Goal: Task Accomplishment & Management: Manage account settings

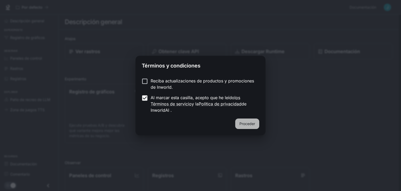
click at [238, 123] on button "Proceder" at bounding box center [247, 123] width 24 height 10
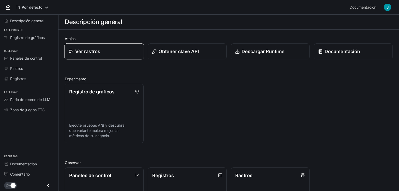
click at [86, 49] on font "Ver rastros" at bounding box center [87, 51] width 25 height 5
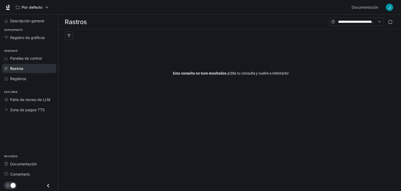
click at [214, 73] on font "Esta consulta no tuvo resultados." at bounding box center [200, 73] width 55 height 4
click at [20, 32] on li "Registro de gráficos" at bounding box center [29, 37] width 58 height 10
click at [21, 37] on font "Registro de gráficos" at bounding box center [27, 37] width 34 height 4
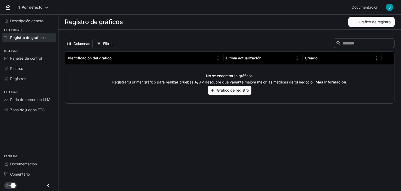
click at [239, 88] on font "Gráfico de registro" at bounding box center [233, 90] width 32 height 4
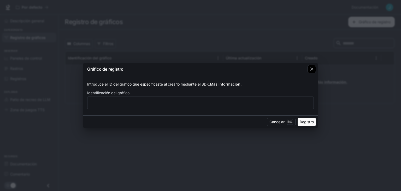
click at [308, 68] on div "button" at bounding box center [312, 69] width 8 height 8
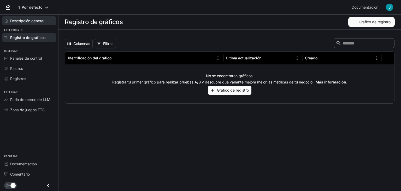
click at [19, 19] on font "Descripción general" at bounding box center [27, 21] width 34 height 4
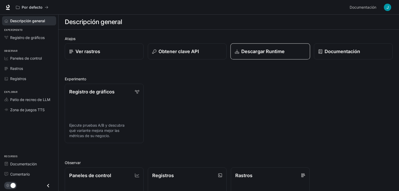
click at [263, 55] on p "Descargar Runtime" at bounding box center [263, 51] width 44 height 7
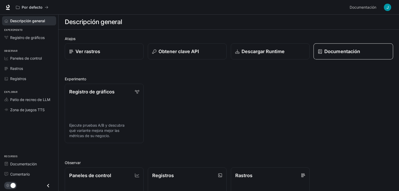
click at [332, 53] on font "Documentación" at bounding box center [342, 51] width 36 height 5
click at [366, 6] on font "Documentación" at bounding box center [363, 7] width 27 height 4
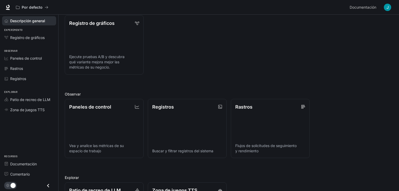
scroll to position [21, 0]
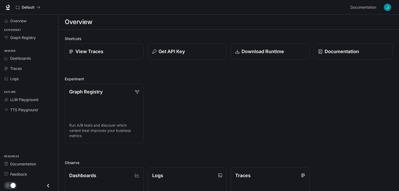
click at [385, 10] on button "button" at bounding box center [387, 7] width 10 height 10
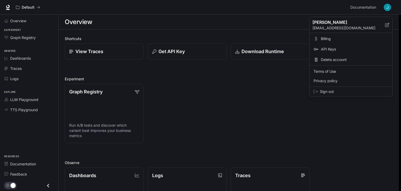
click at [325, 58] on span "Delete account" at bounding box center [354, 59] width 67 height 5
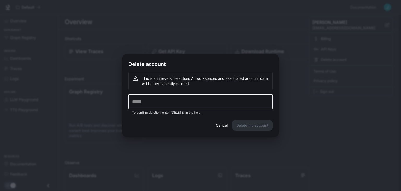
click at [137, 102] on input "text" at bounding box center [201, 101] width 144 height 15
type input "******"
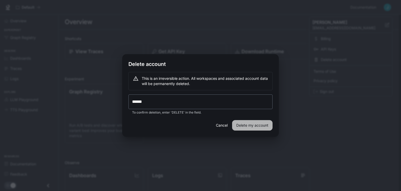
click at [254, 125] on button "Delete my account" at bounding box center [252, 125] width 40 height 10
